Goal: Information Seeking & Learning: Learn about a topic

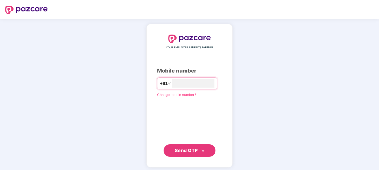
type input "**********"
click at [192, 150] on span "Send OTP" at bounding box center [186, 149] width 23 height 5
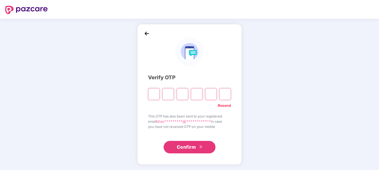
type input "*"
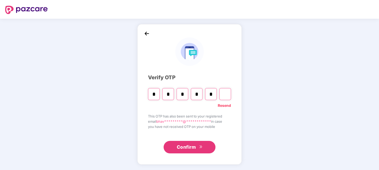
type input "*"
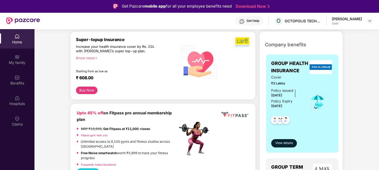
scroll to position [63, 0]
click at [276, 142] on span "View details" at bounding box center [284, 142] width 18 height 5
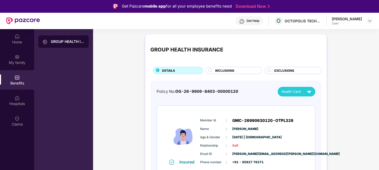
click at [220, 70] on span "INCLUSIONS" at bounding box center [224, 70] width 19 height 5
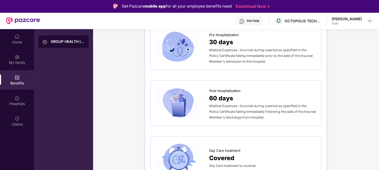
scroll to position [371, 0]
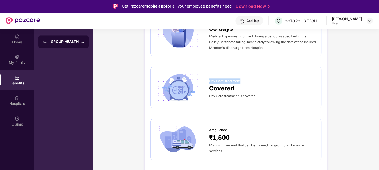
drag, startPoint x: 210, startPoint y: 66, endPoint x: 245, endPoint y: 64, distance: 35.6
click at [245, 75] on div "Day Care treatment" at bounding box center [262, 79] width 107 height 8
copy span "Day Care treatment"
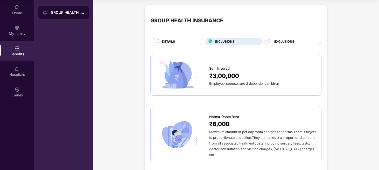
scroll to position [0, 0]
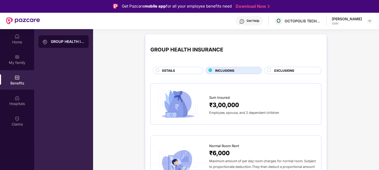
click at [173, 70] on span "DETAILS" at bounding box center [168, 70] width 13 height 5
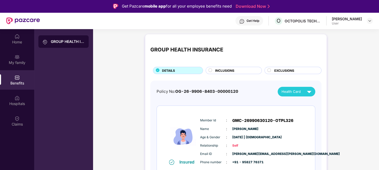
click at [24, 58] on div "My family" at bounding box center [17, 59] width 34 height 19
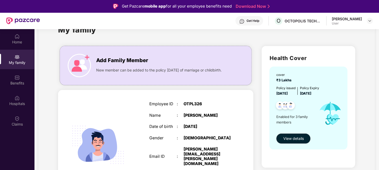
scroll to position [20, 0]
